Goal: Task Accomplishment & Management: Manage account settings

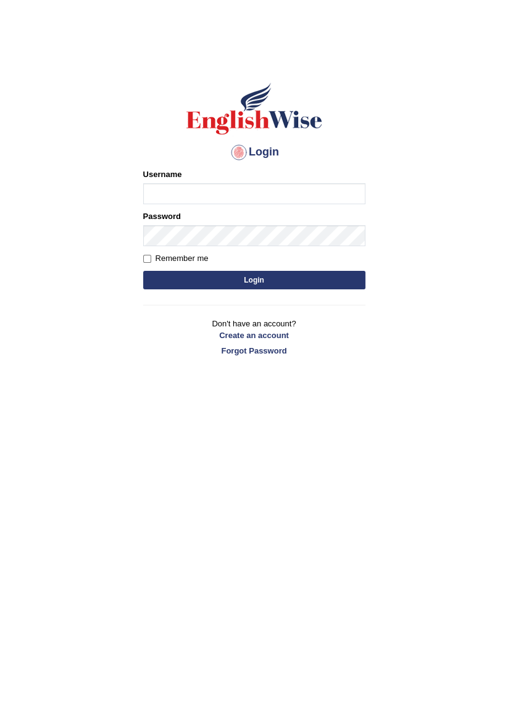
type input "Fatima1234@"
click at [233, 157] on div at bounding box center [239, 152] width 20 height 20
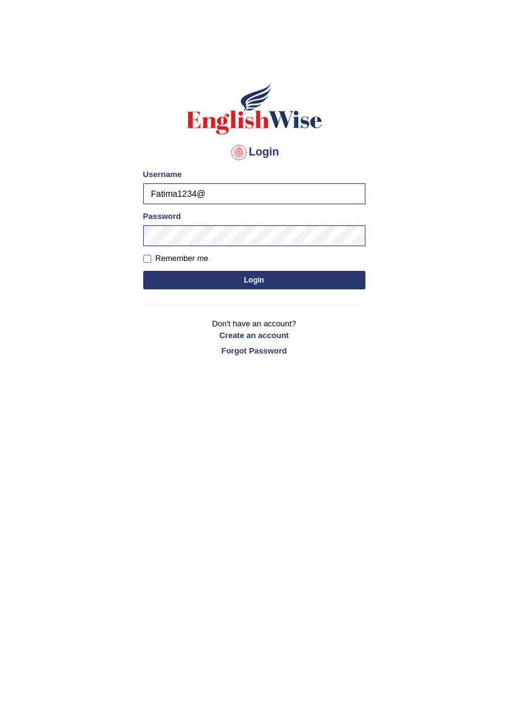
click at [245, 155] on div at bounding box center [239, 152] width 20 height 20
click at [239, 144] on div at bounding box center [239, 152] width 20 height 20
click at [216, 286] on button "Login" at bounding box center [254, 280] width 222 height 19
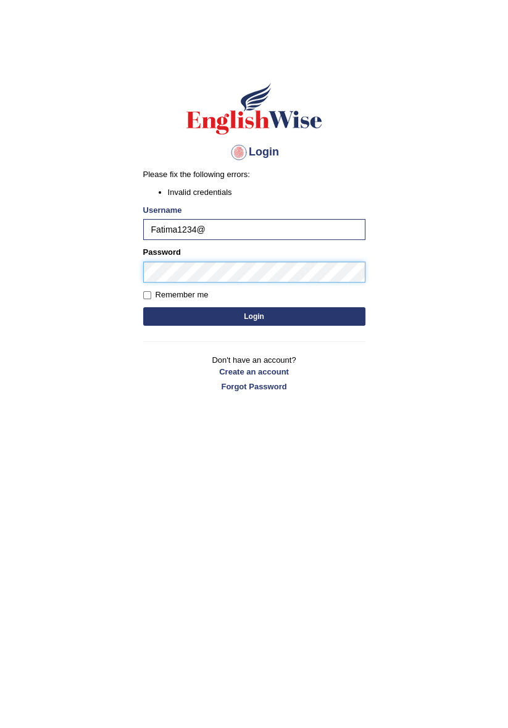
click at [143, 307] on button "Login" at bounding box center [254, 316] width 222 height 19
click at [181, 232] on input "Fatima1234@" at bounding box center [254, 229] width 222 height 21
click at [176, 234] on input "Fatima1234@" at bounding box center [254, 229] width 222 height 21
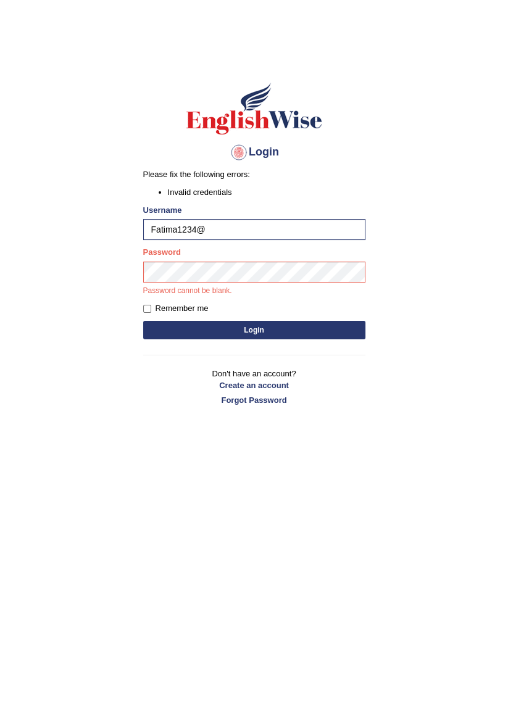
click at [267, 330] on button "Login" at bounding box center [254, 330] width 222 height 19
